Goal: Task Accomplishment & Management: Manage account settings

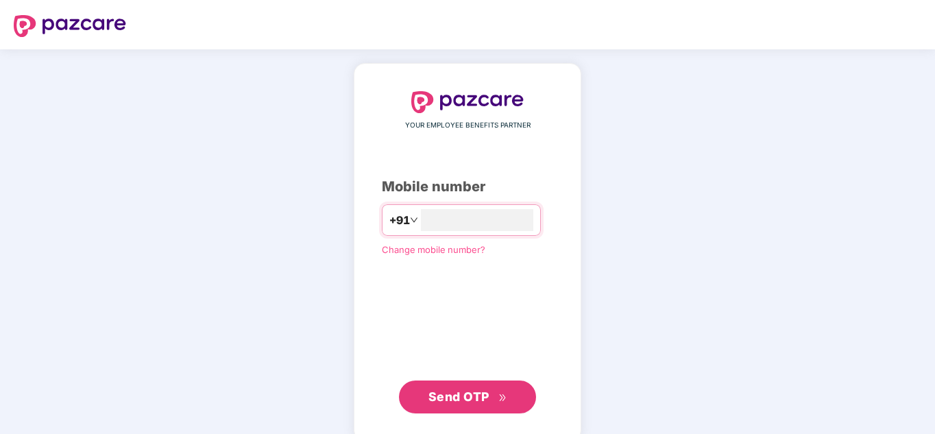
type input "**********"
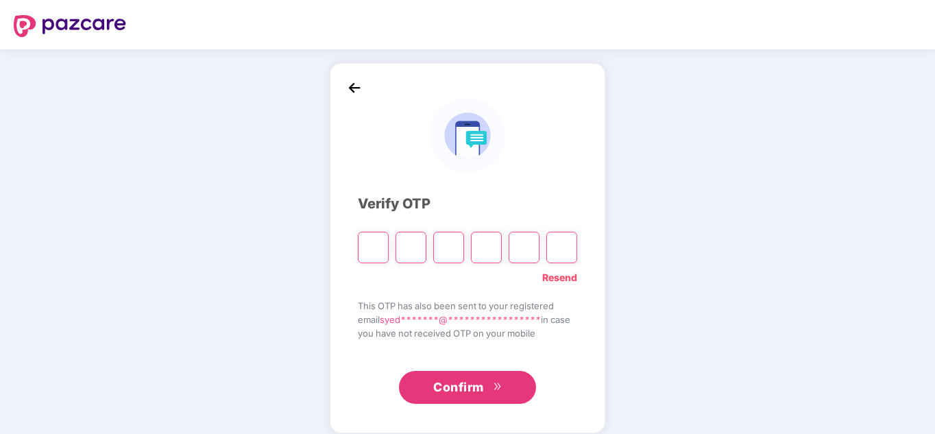
type input "*"
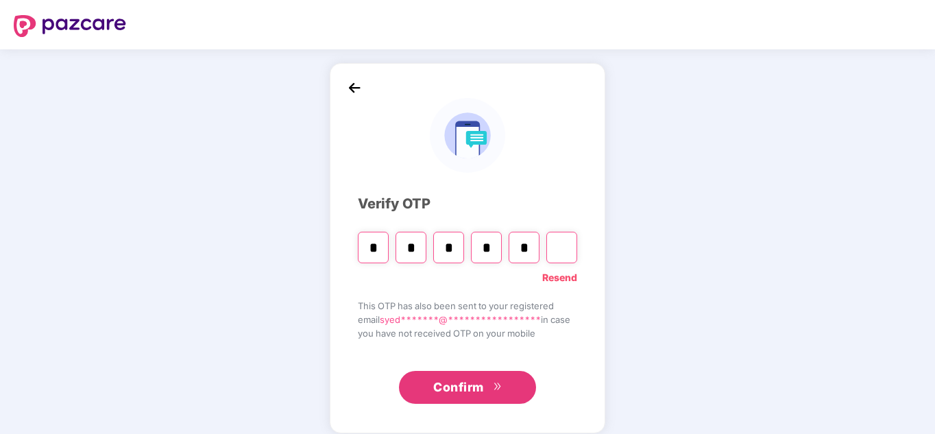
type input "*"
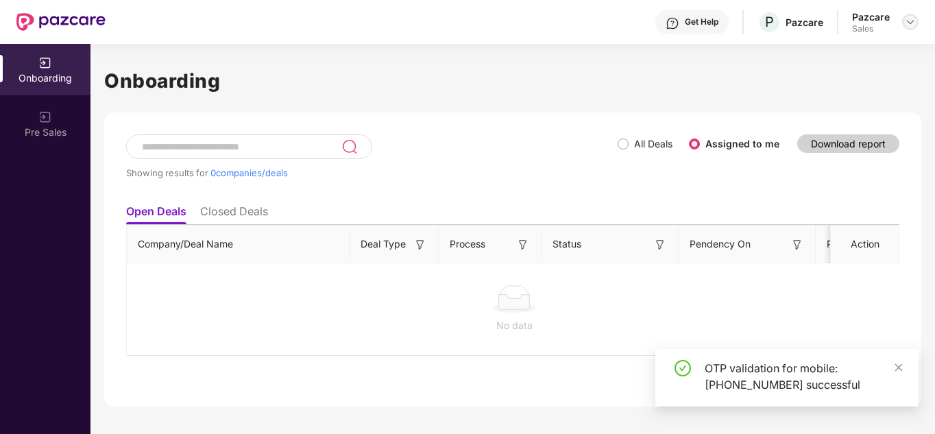
click at [915, 26] on img at bounding box center [910, 21] width 11 height 11
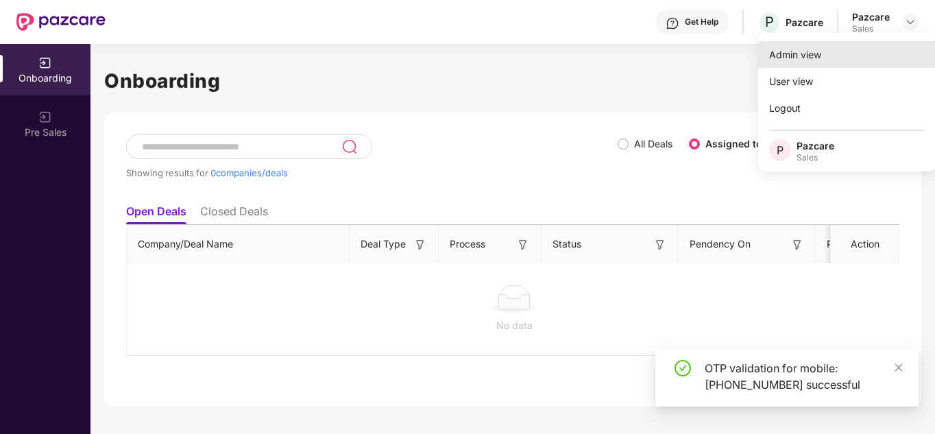
click at [845, 57] on div "Admin view" at bounding box center [847, 54] width 178 height 27
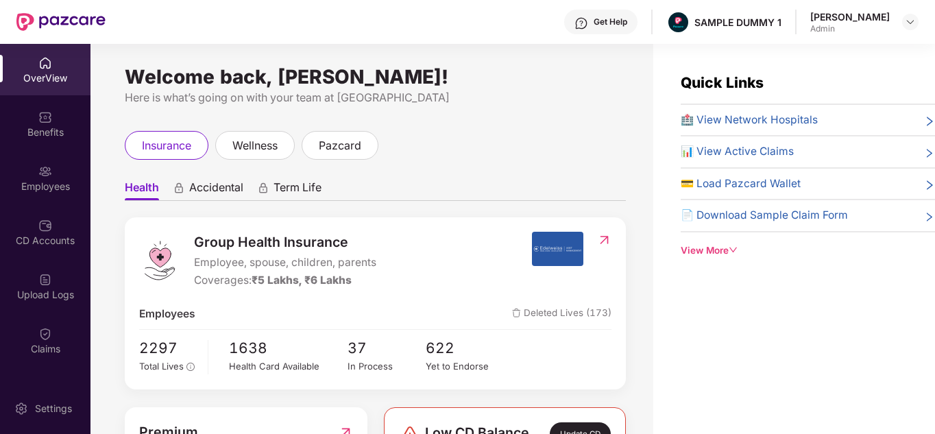
click at [697, 247] on div "View More" at bounding box center [808, 250] width 254 height 14
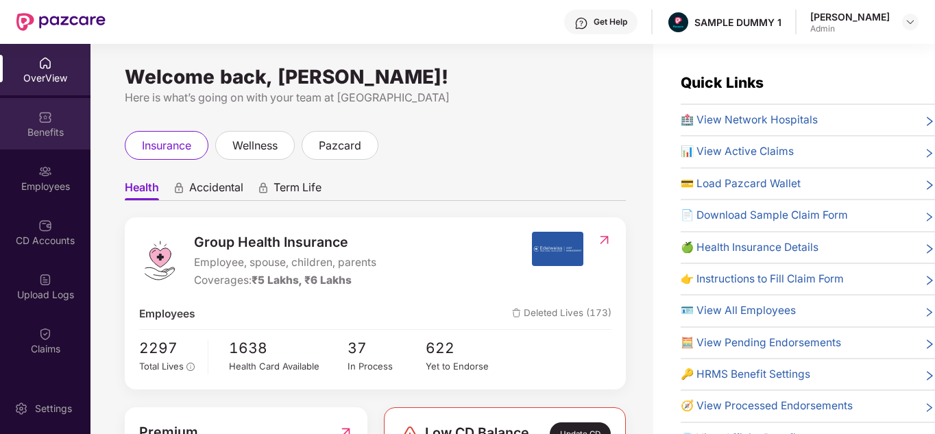
click at [32, 138] on div "Benefits" at bounding box center [45, 132] width 91 height 14
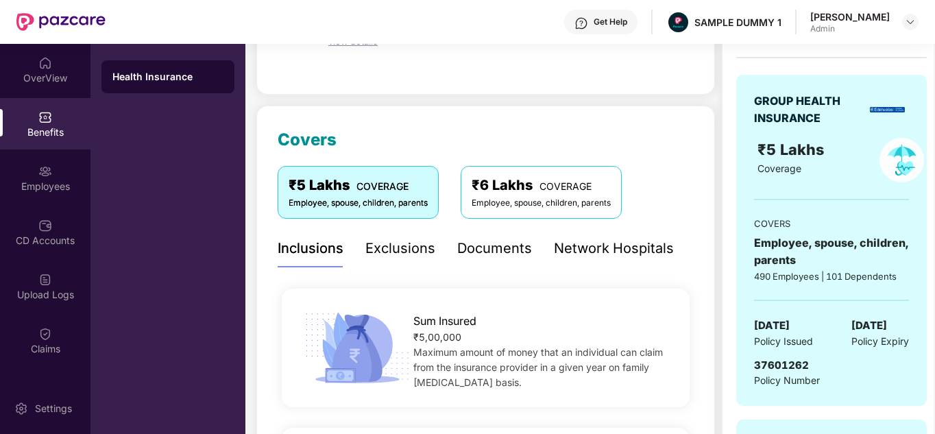
scroll to position [117, 0]
click at [483, 248] on div "Documents" at bounding box center [494, 247] width 75 height 21
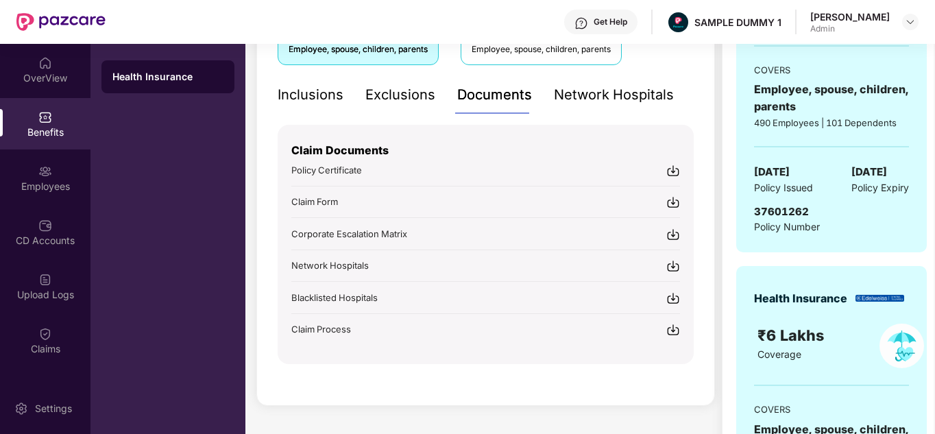
scroll to position [272, 0]
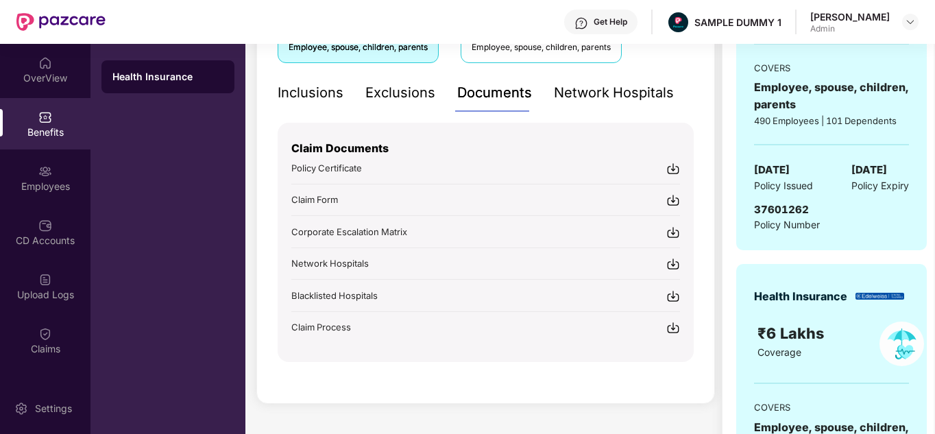
click at [621, 27] on div "Get Help" at bounding box center [611, 21] width 34 height 11
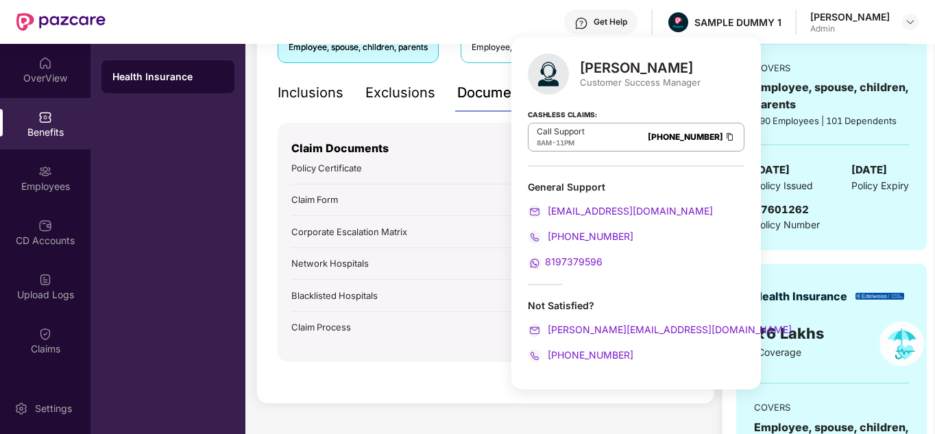
click at [734, 128] on div "₹1,18,000 Paid premium GROUP HEALTH INSURANCE ₹5 Lakhs Coverage COVERS Employee…" at bounding box center [831, 214] width 219 height 789
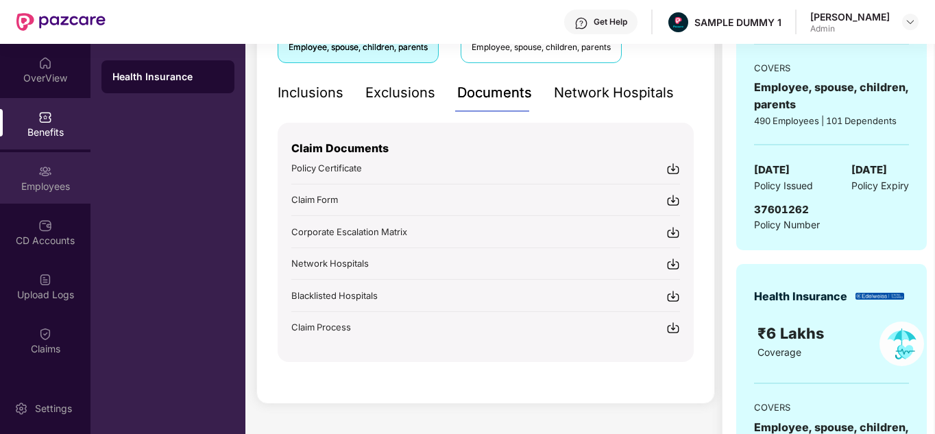
click at [34, 163] on div "Employees" at bounding box center [45, 177] width 91 height 51
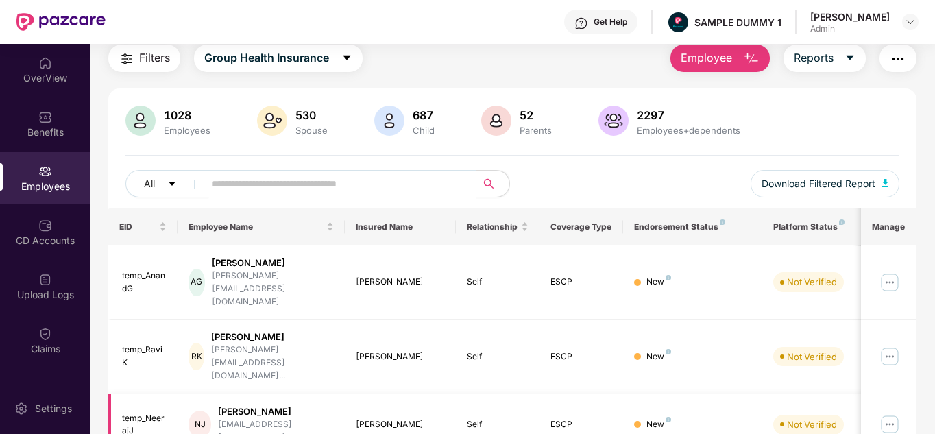
scroll to position [0, 0]
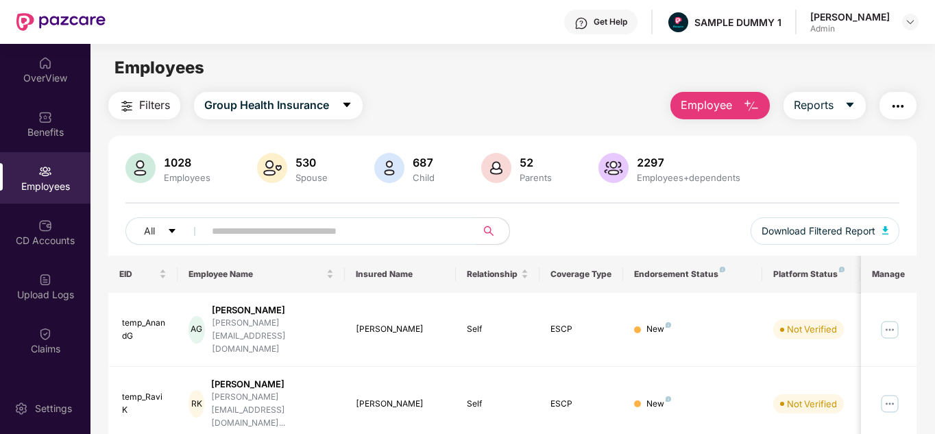
click at [719, 101] on span "Employee" at bounding box center [706, 105] width 51 height 17
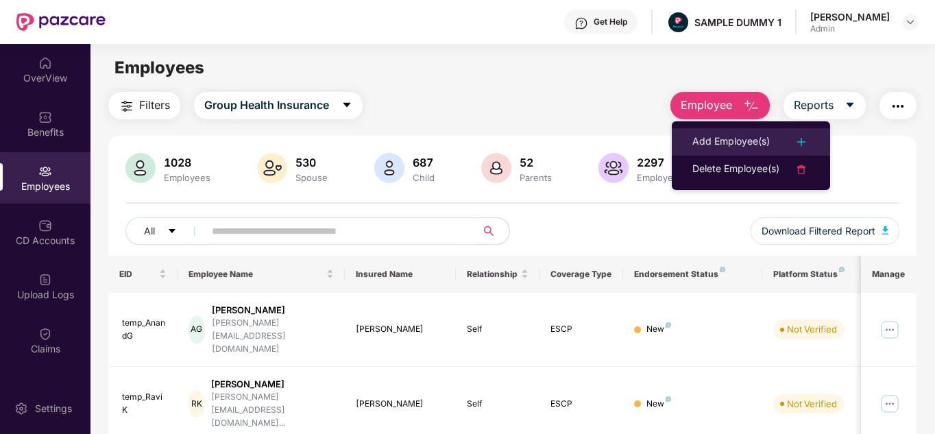
click at [706, 137] on div "Add Employee(s)" at bounding box center [731, 142] width 77 height 16
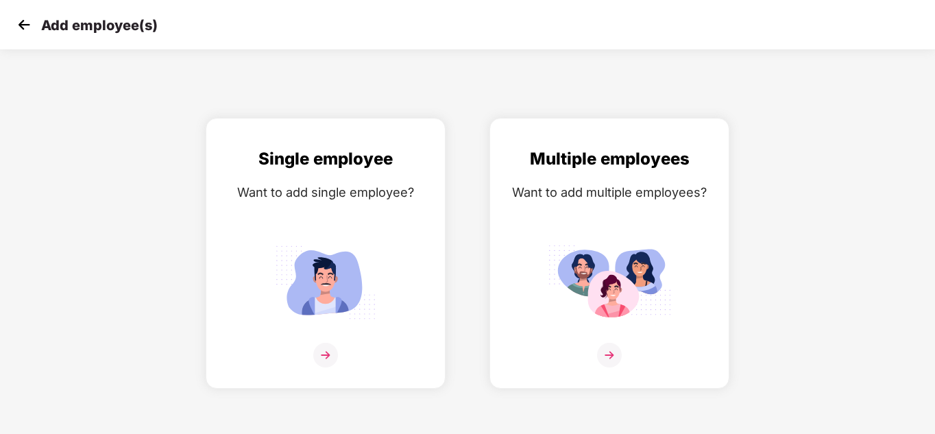
click at [27, 16] on img at bounding box center [24, 24] width 21 height 21
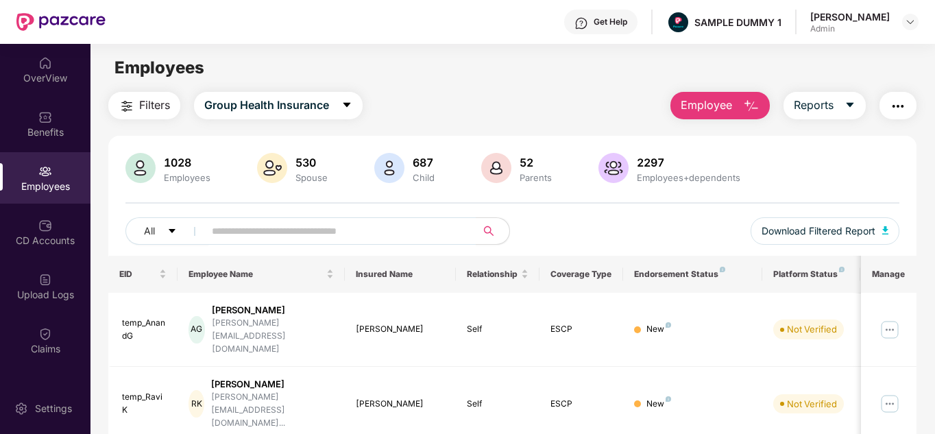
click at [148, 104] on span "Filters" at bounding box center [154, 105] width 31 height 17
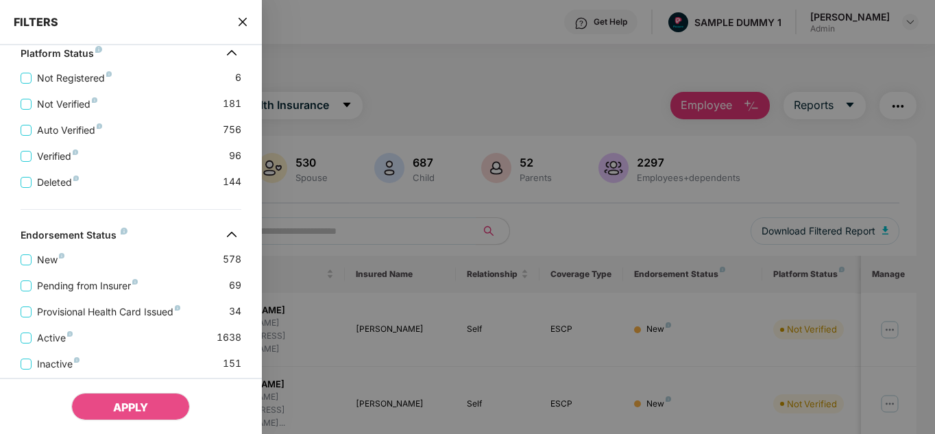
scroll to position [486, 0]
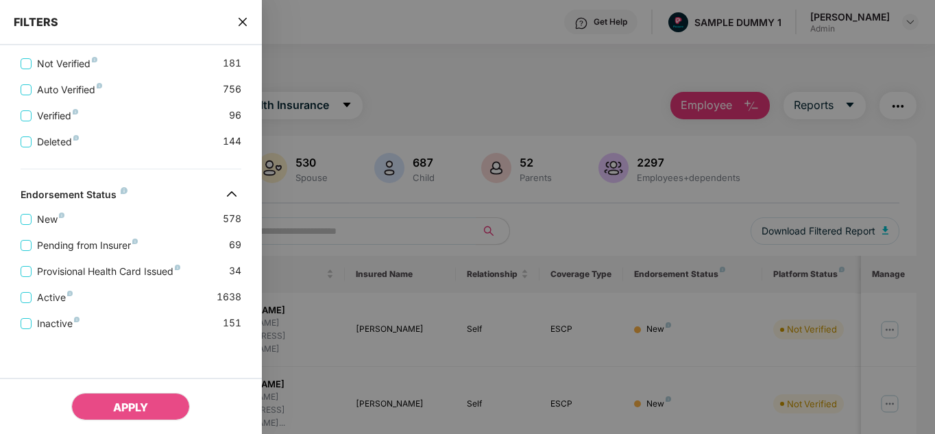
click at [244, 15] on span "close" at bounding box center [242, 22] width 11 height 14
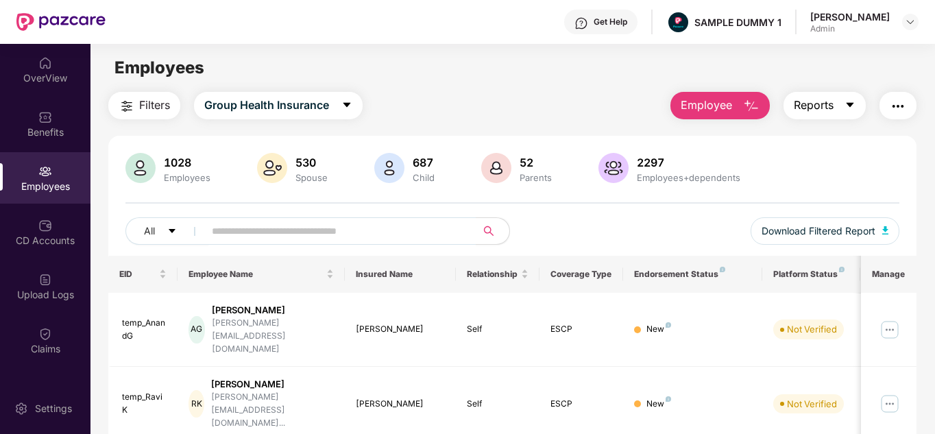
click at [812, 106] on span "Reports" at bounding box center [814, 105] width 40 height 17
click at [902, 110] on img "button" at bounding box center [898, 106] width 16 height 16
click at [583, 112] on div "Filters Group Health Insurance Employee Reports" at bounding box center [512, 105] width 809 height 27
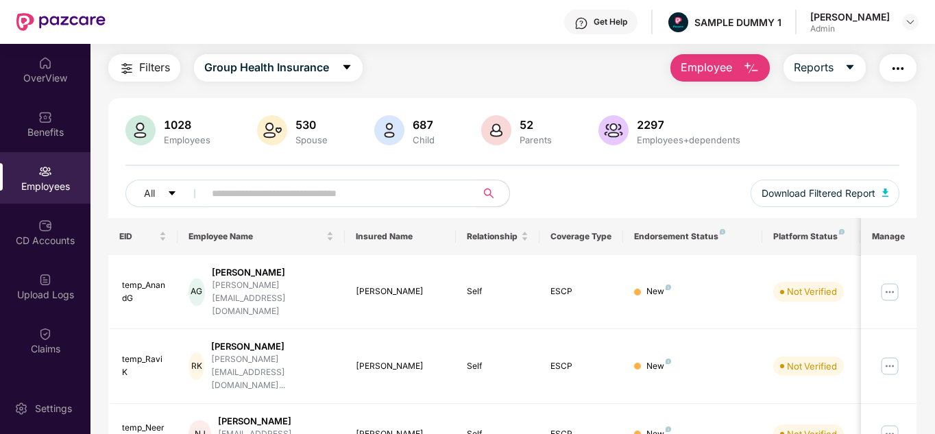
scroll to position [38, 0]
click at [884, 280] on img at bounding box center [890, 291] width 22 height 22
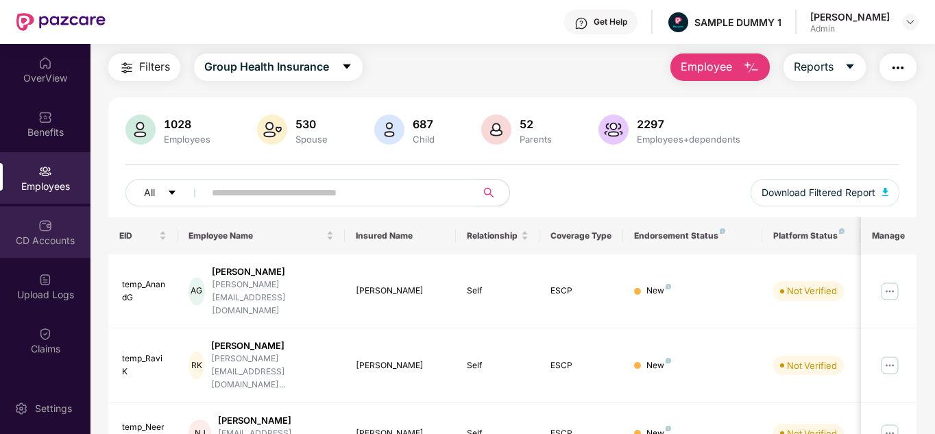
click at [38, 234] on div "CD Accounts" at bounding box center [45, 241] width 91 height 14
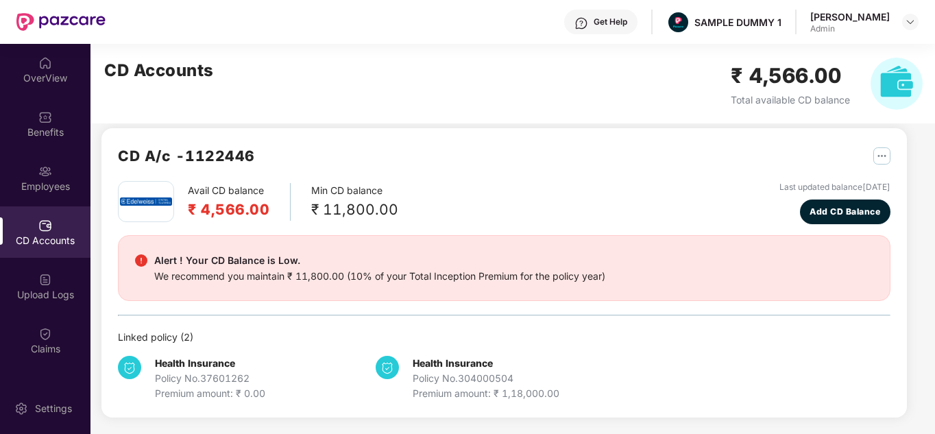
scroll to position [12, 0]
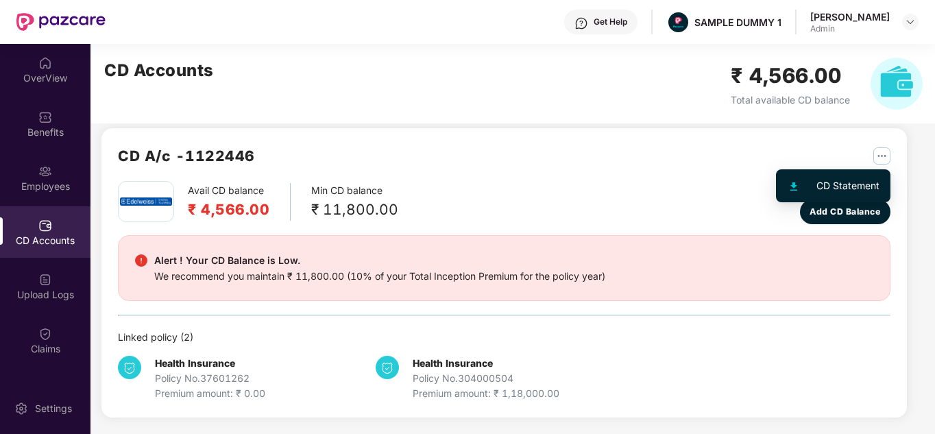
click at [880, 158] on img "button" at bounding box center [882, 155] width 17 height 17
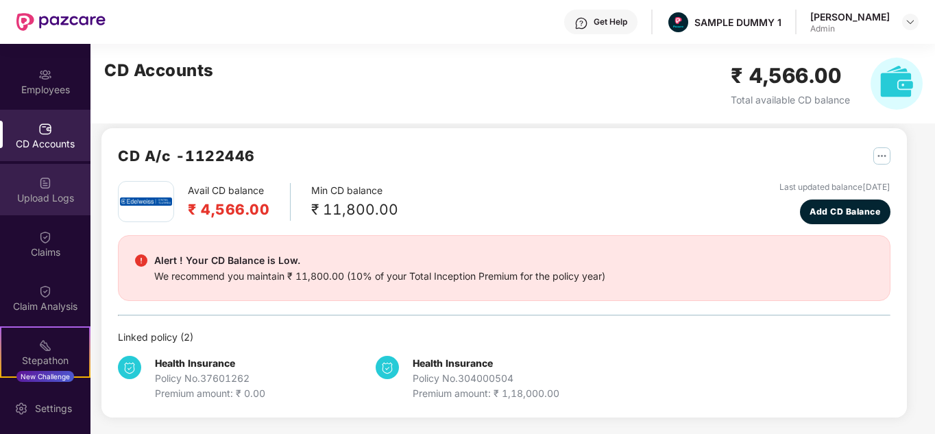
scroll to position [105, 0]
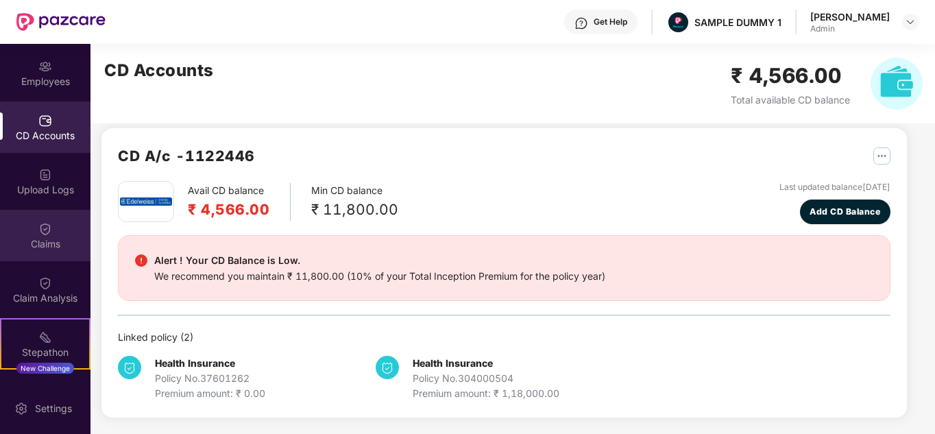
click at [44, 228] on img at bounding box center [45, 229] width 14 height 14
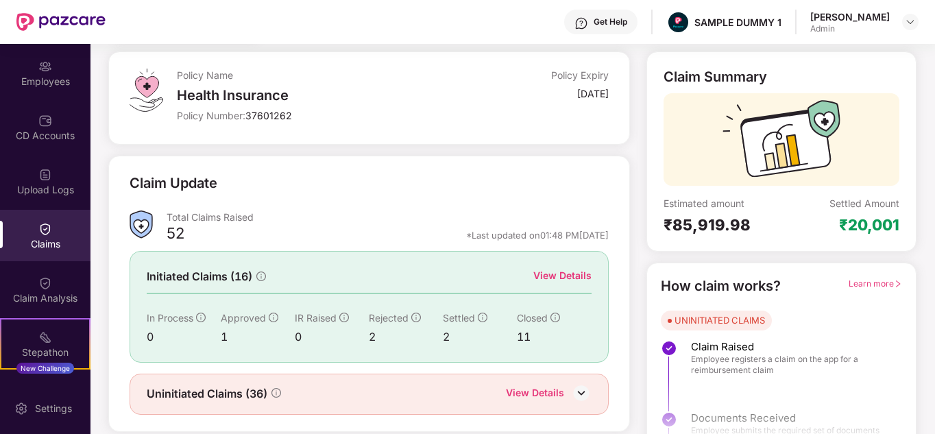
scroll to position [103, 0]
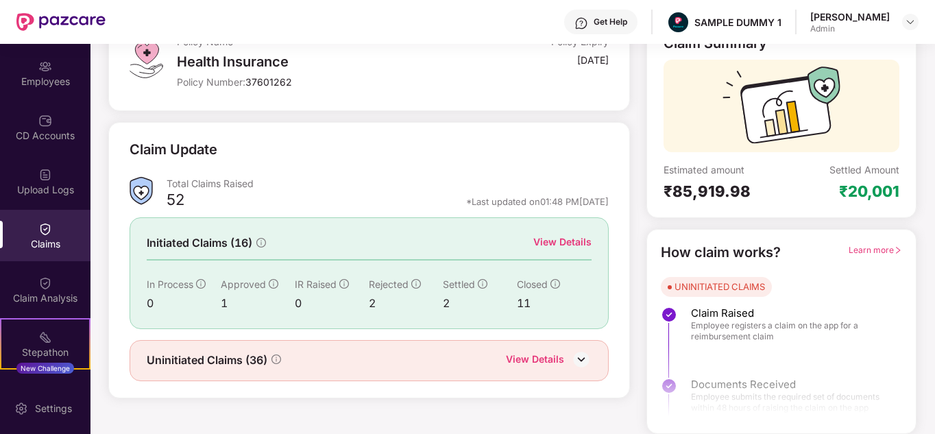
click at [556, 239] on div "View Details" at bounding box center [562, 241] width 58 height 15
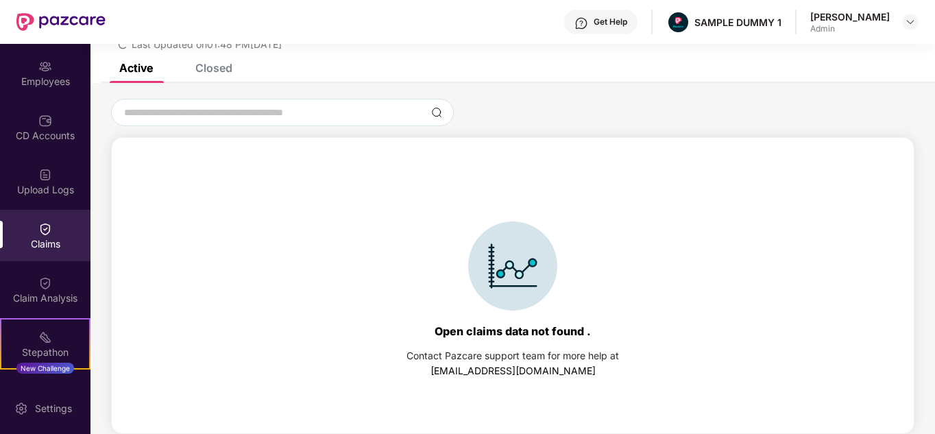
scroll to position [0, 0]
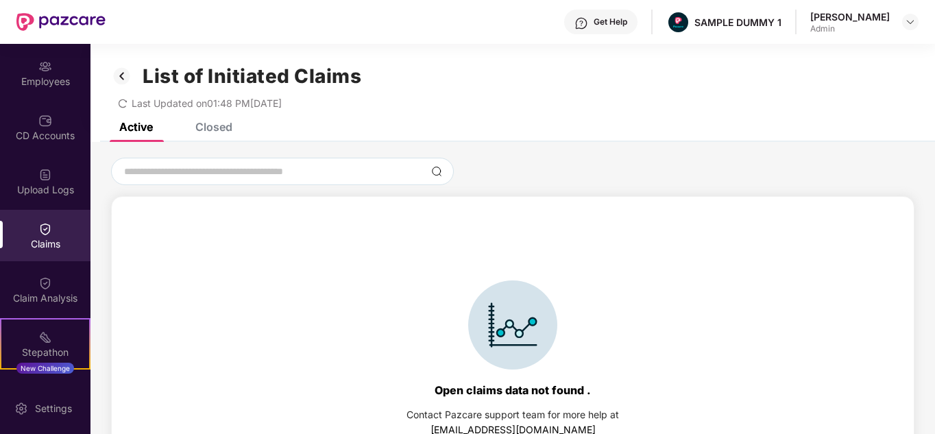
click at [222, 132] on div "Closed" at bounding box center [213, 127] width 37 height 14
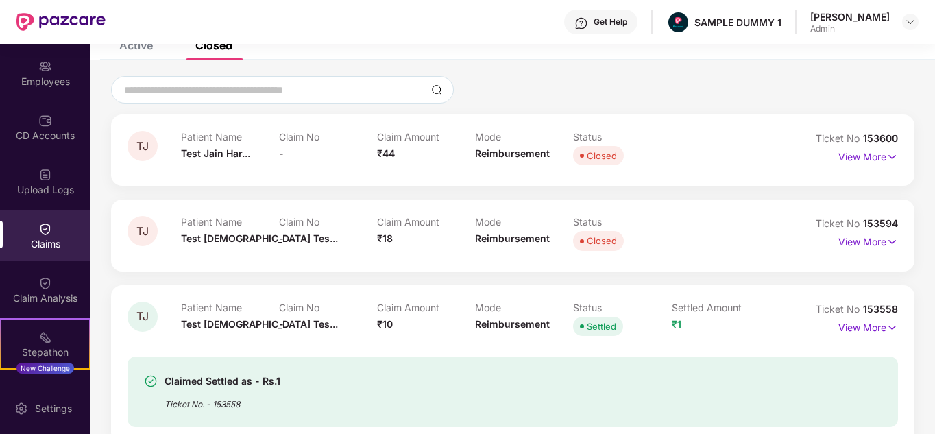
scroll to position [84, 0]
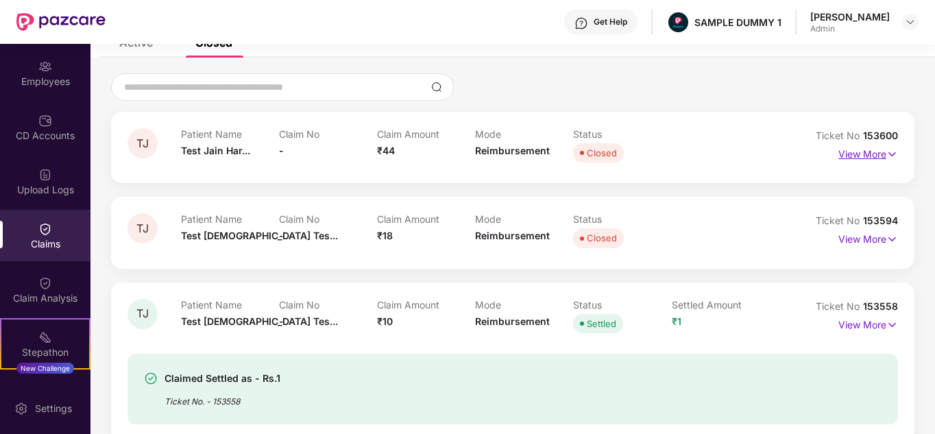
click at [853, 156] on p "View More" at bounding box center [869, 152] width 60 height 19
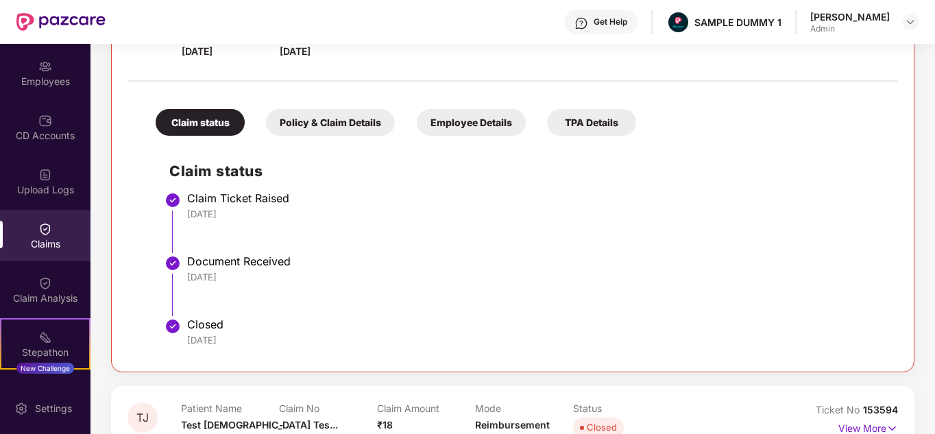
scroll to position [238, 0]
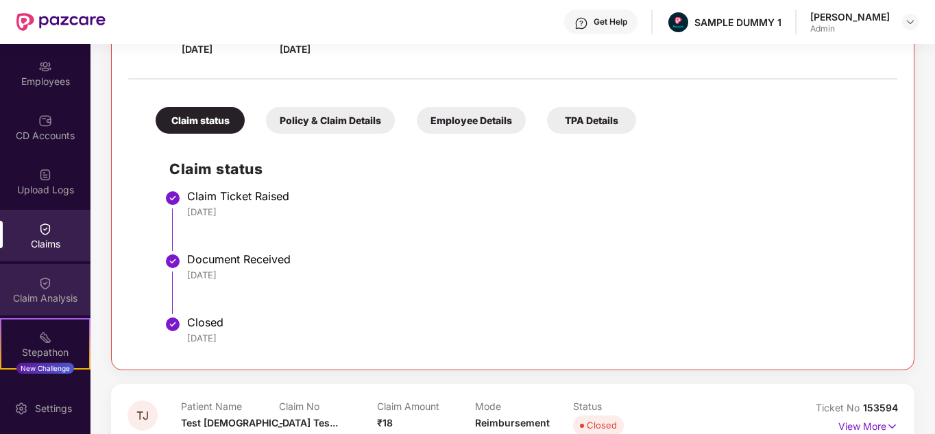
click at [62, 295] on div "Claim Analysis" at bounding box center [45, 298] width 91 height 14
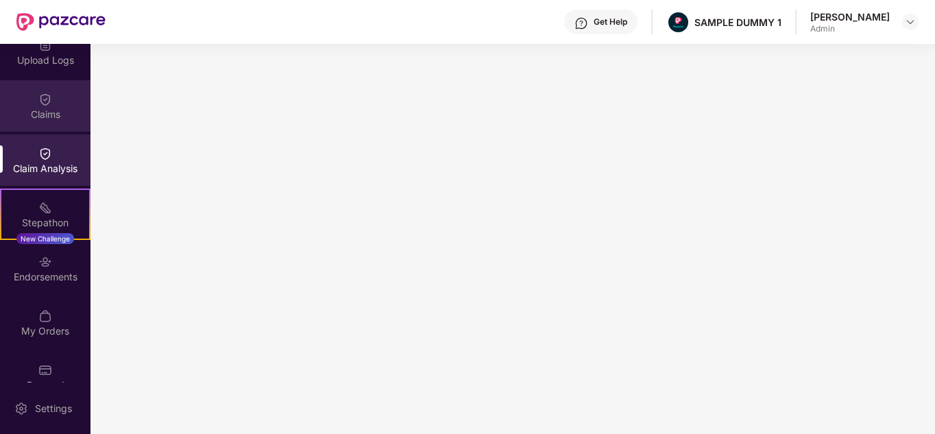
scroll to position [241, 0]
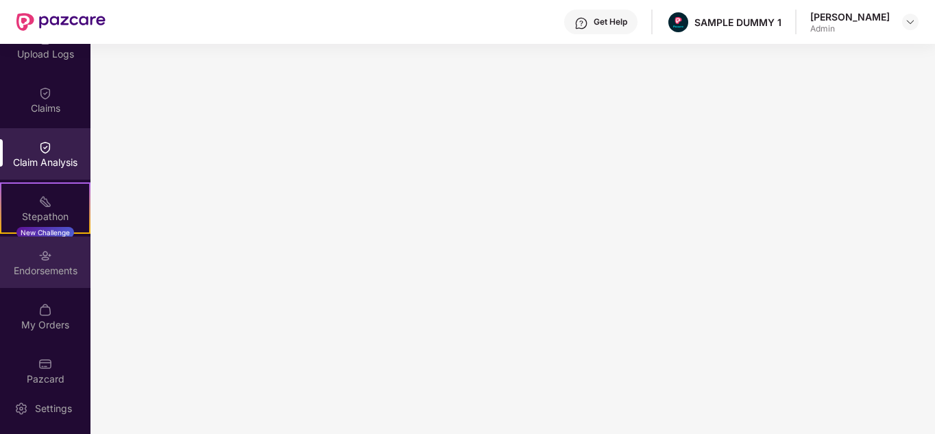
click at [51, 269] on div "Endorsements" at bounding box center [45, 271] width 91 height 14
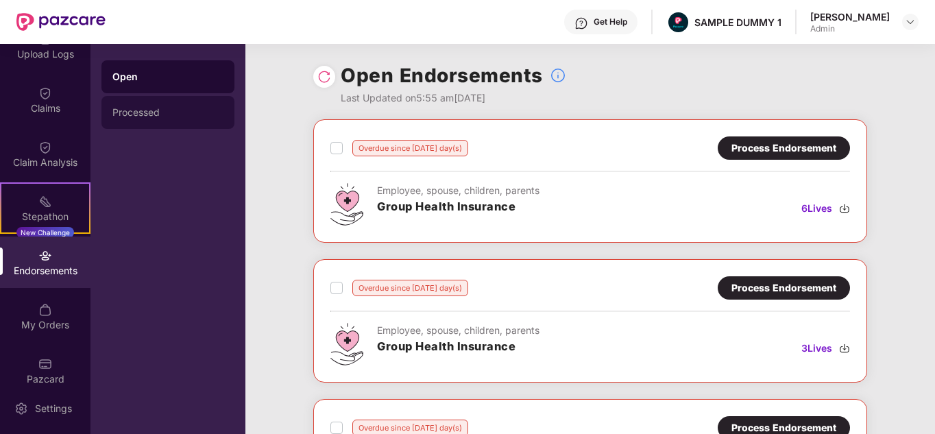
click at [151, 117] on div "Processed" at bounding box center [167, 112] width 111 height 11
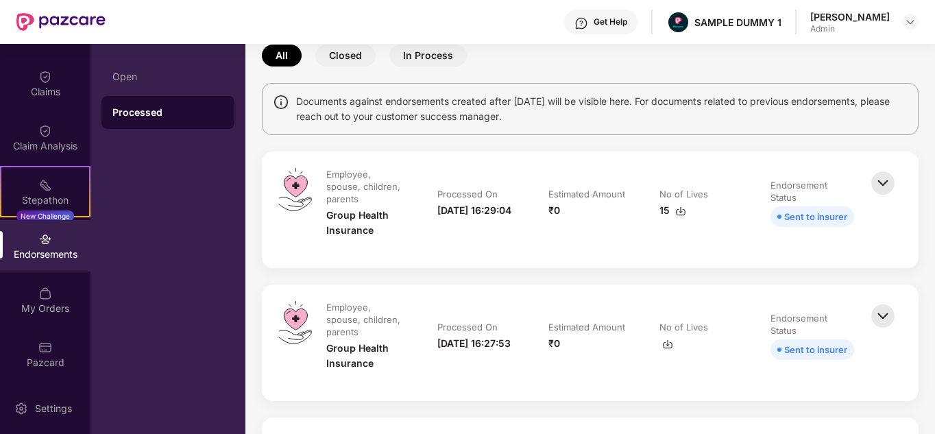
scroll to position [257, 0]
click at [46, 304] on div "My Orders" at bounding box center [45, 309] width 91 height 14
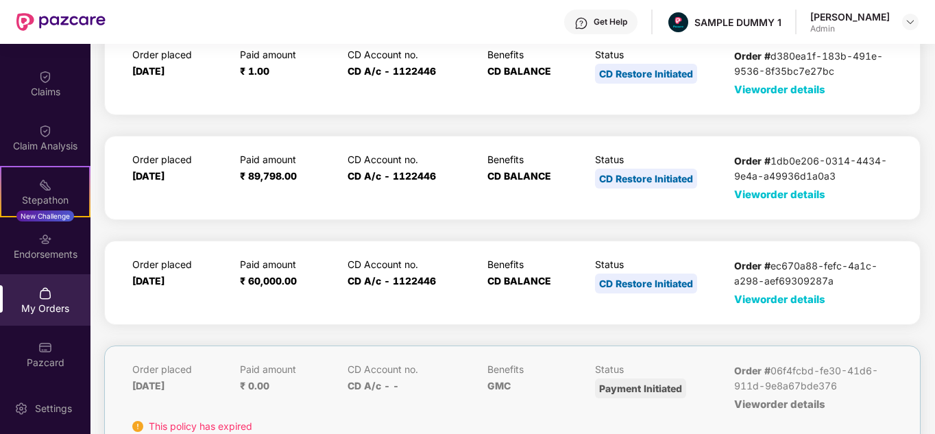
scroll to position [0, 0]
